Goal: Task Accomplishment & Management: Manage account settings

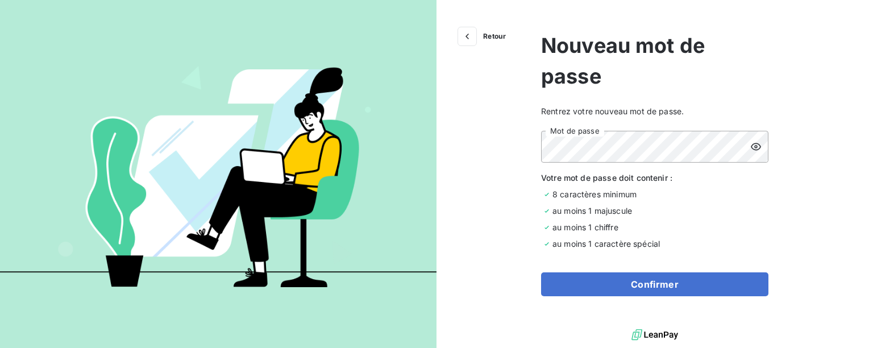
click at [752, 141] on icon at bounding box center [755, 146] width 11 height 11
click at [424, 145] on div "Retour Nouveau mot de passe Rentrez votre nouveau mot de passe. Mot de passe Vo…" at bounding box center [436, 174] width 873 height 348
click at [644, 285] on button "Confirmer" at bounding box center [654, 284] width 227 height 24
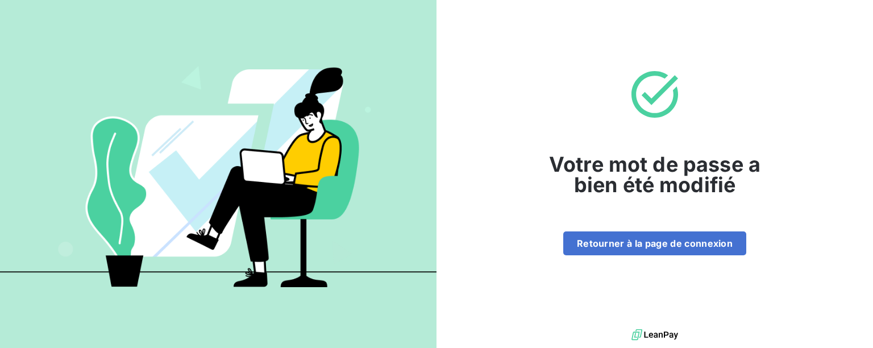
click at [629, 249] on button "Retourner à la page de connexion" at bounding box center [654, 243] width 183 height 24
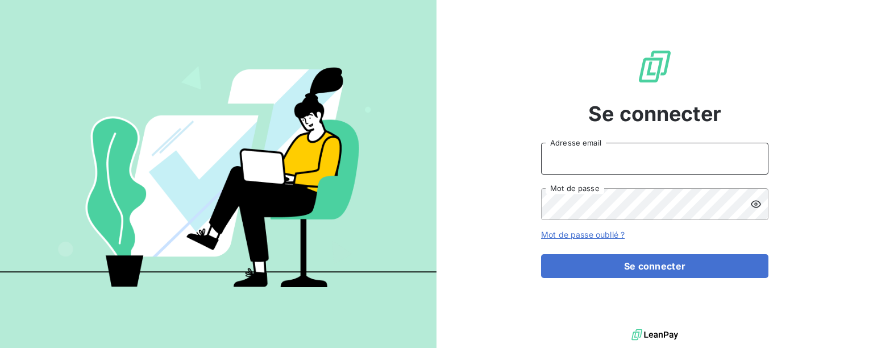
click at [613, 160] on input "Adresse email" at bounding box center [654, 159] width 227 height 32
click at [599, 166] on input "Adresse email" at bounding box center [654, 159] width 227 height 32
click at [590, 162] on input "Adresse email" at bounding box center [654, 159] width 227 height 32
type input "ntournaille@soficar.com"
click at [614, 264] on button "Se connecter" at bounding box center [654, 266] width 227 height 24
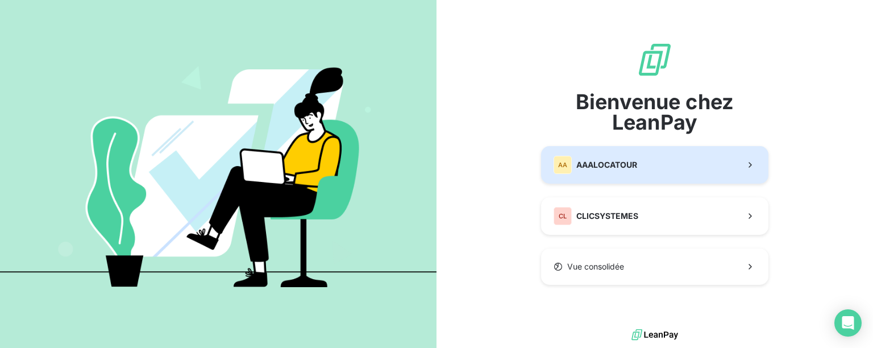
click at [620, 168] on span "AAALOCATOUR" at bounding box center [606, 164] width 61 height 11
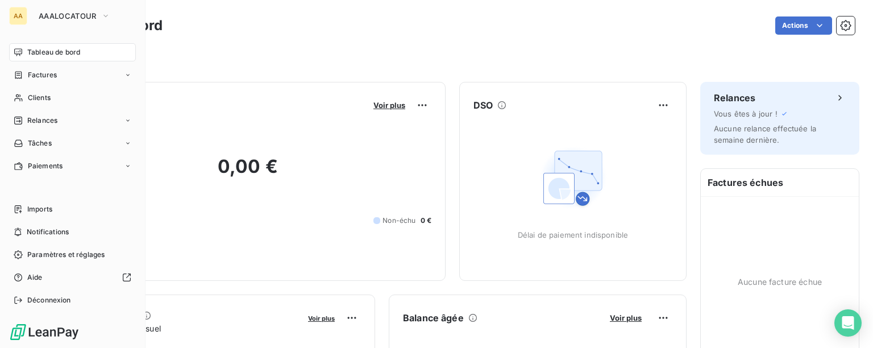
click at [30, 209] on span "Imports" at bounding box center [39, 209] width 25 height 10
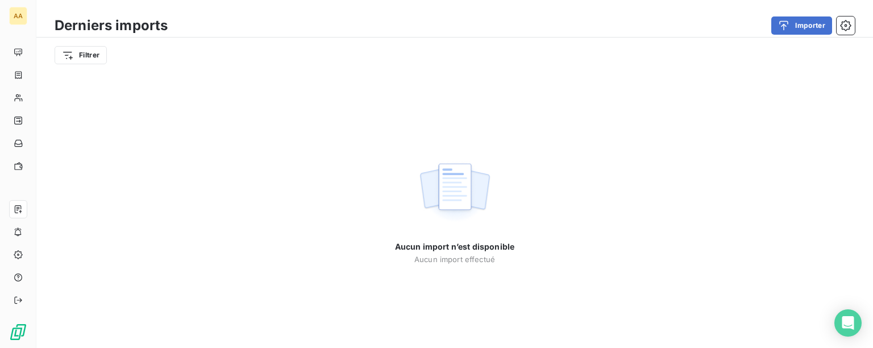
click at [813, 22] on button "Importer" at bounding box center [801, 25] width 61 height 18
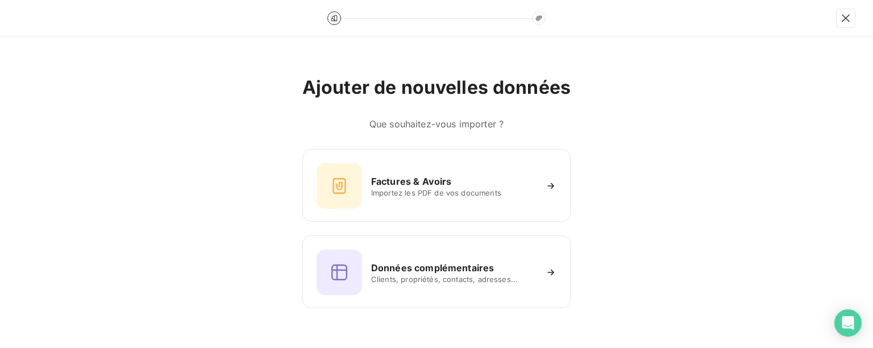
click at [452, 281] on span "Clients, propriétés, contacts, adresses..." at bounding box center [453, 278] width 165 height 9
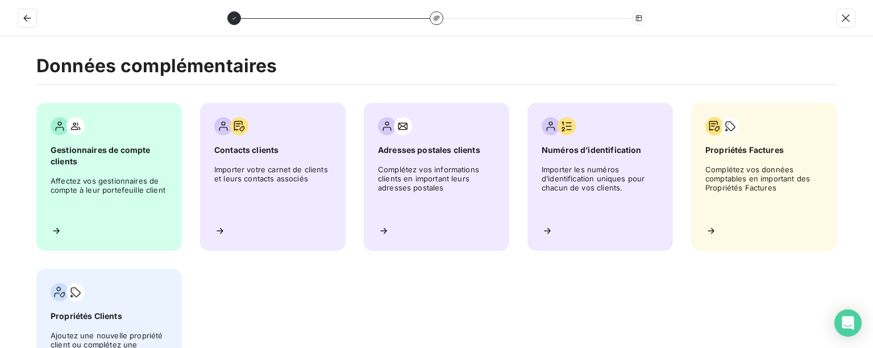
click at [736, 194] on span "Complétez vos données comptables en important des Propriétés Factures" at bounding box center [763, 190] width 117 height 51
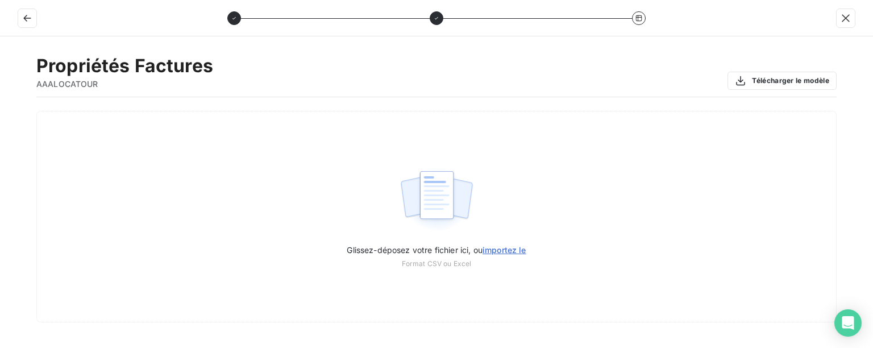
click at [763, 74] on button "Télécharger le modèle" at bounding box center [781, 81] width 109 height 18
click at [22, 18] on icon "button" at bounding box center [27, 17] width 11 height 11
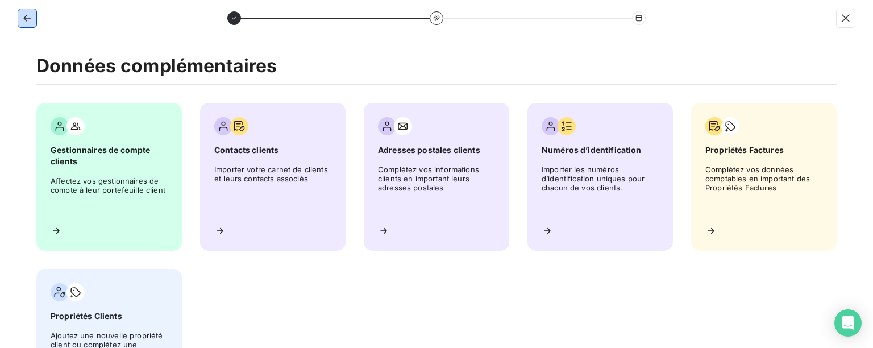
scroll to position [57, 0]
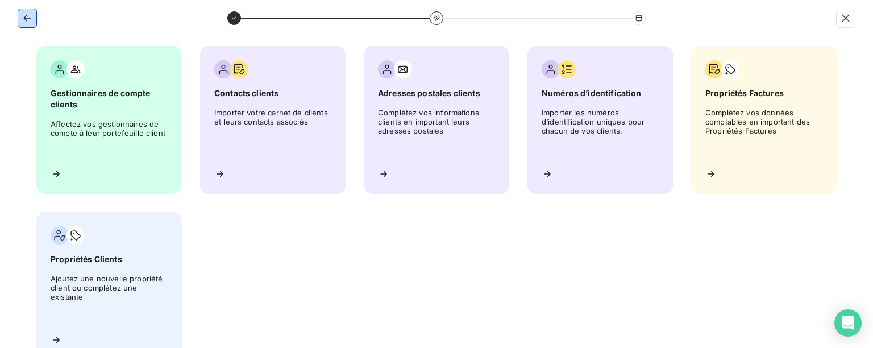
click at [27, 16] on icon "button" at bounding box center [27, 17] width 11 height 11
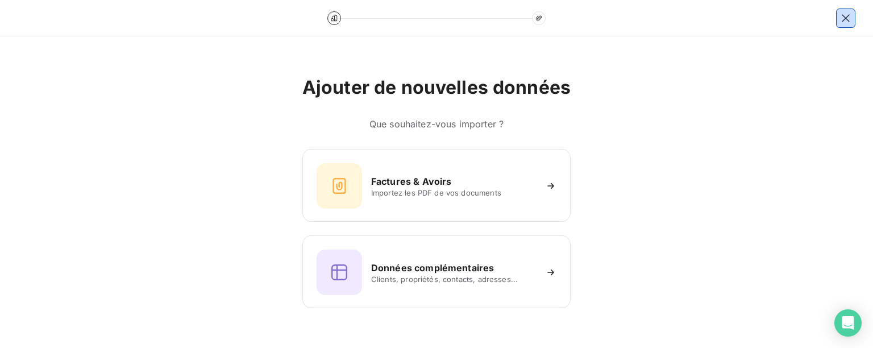
click at [845, 16] on icon "button" at bounding box center [845, 17] width 11 height 11
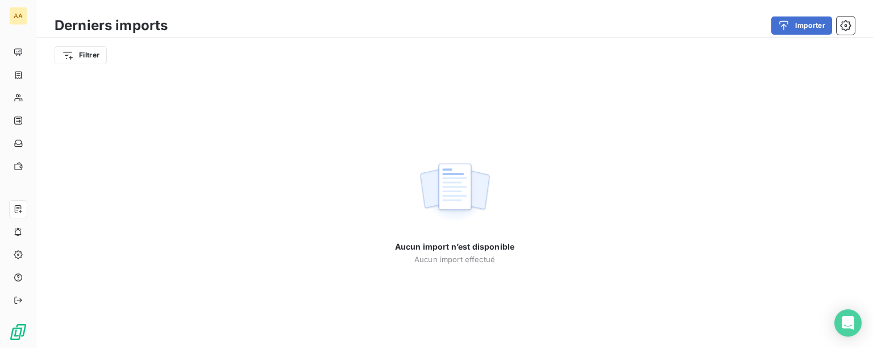
click at [845, 26] on icon "button" at bounding box center [845, 25] width 3 height 3
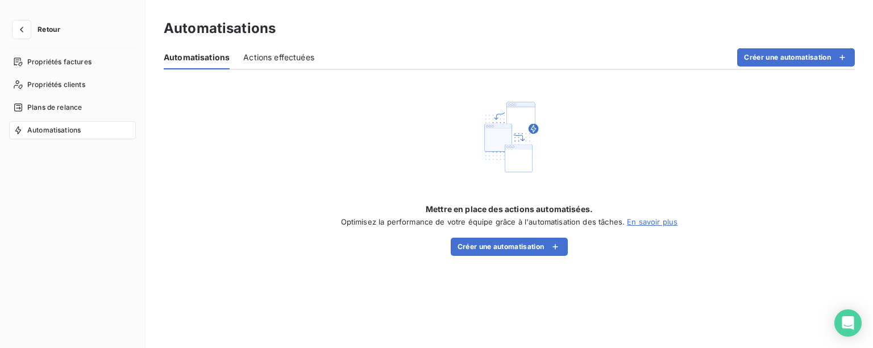
click at [68, 84] on span "Propriétés clients" at bounding box center [56, 85] width 58 height 10
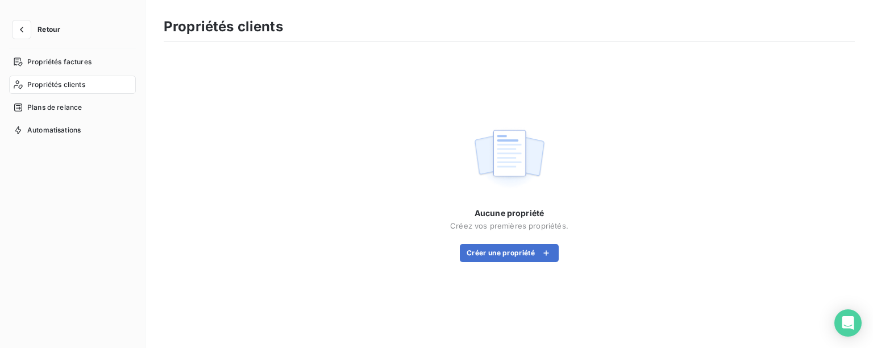
click at [485, 248] on button "Créer une propriété" at bounding box center [509, 253] width 99 height 18
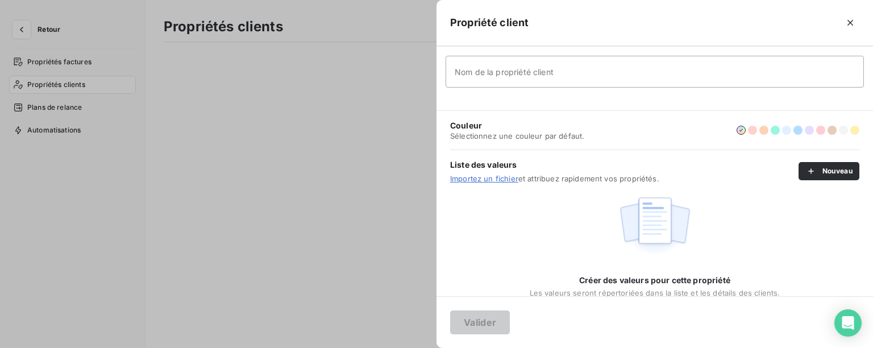
click at [490, 75] on input "Nom de la propriété client" at bounding box center [654, 72] width 418 height 32
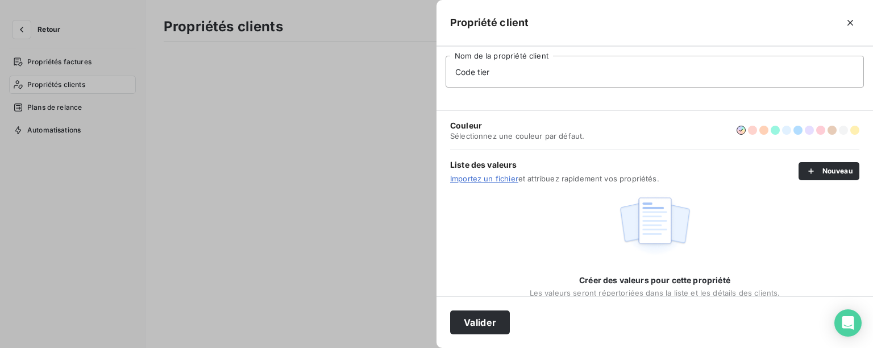
type input "Code tiers"
